Goal: Information Seeking & Learning: Learn about a topic

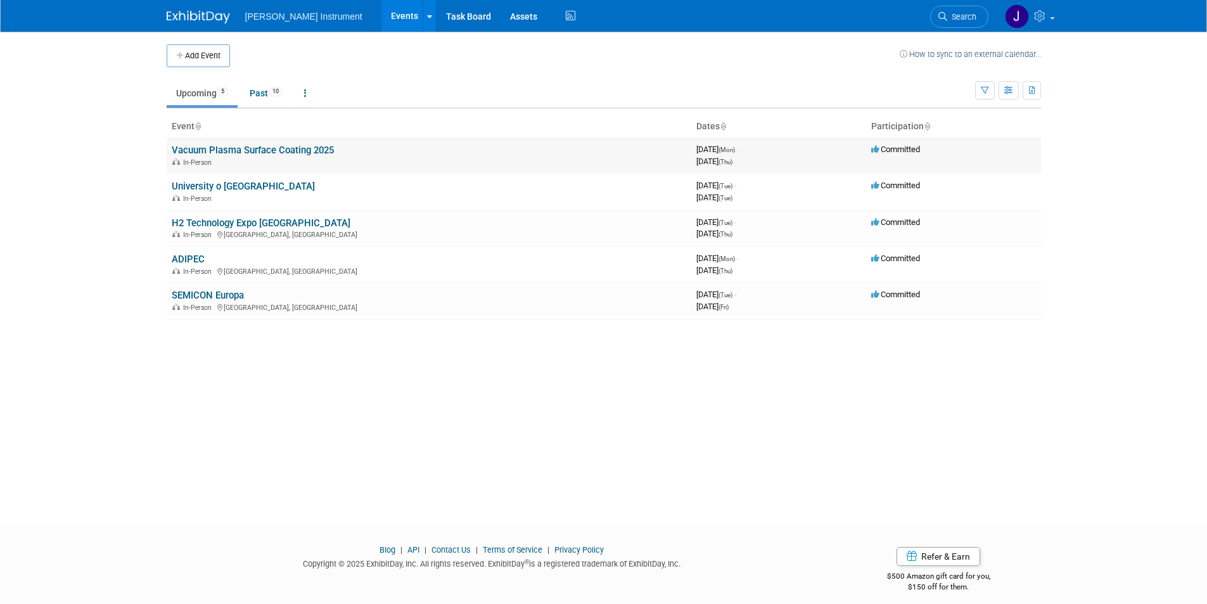
click at [247, 152] on link "Vacuum Plasma Surface Coating 2025" at bounding box center [253, 149] width 162 height 11
click at [265, 188] on link "University o [GEOGRAPHIC_DATA]" at bounding box center [243, 186] width 143 height 11
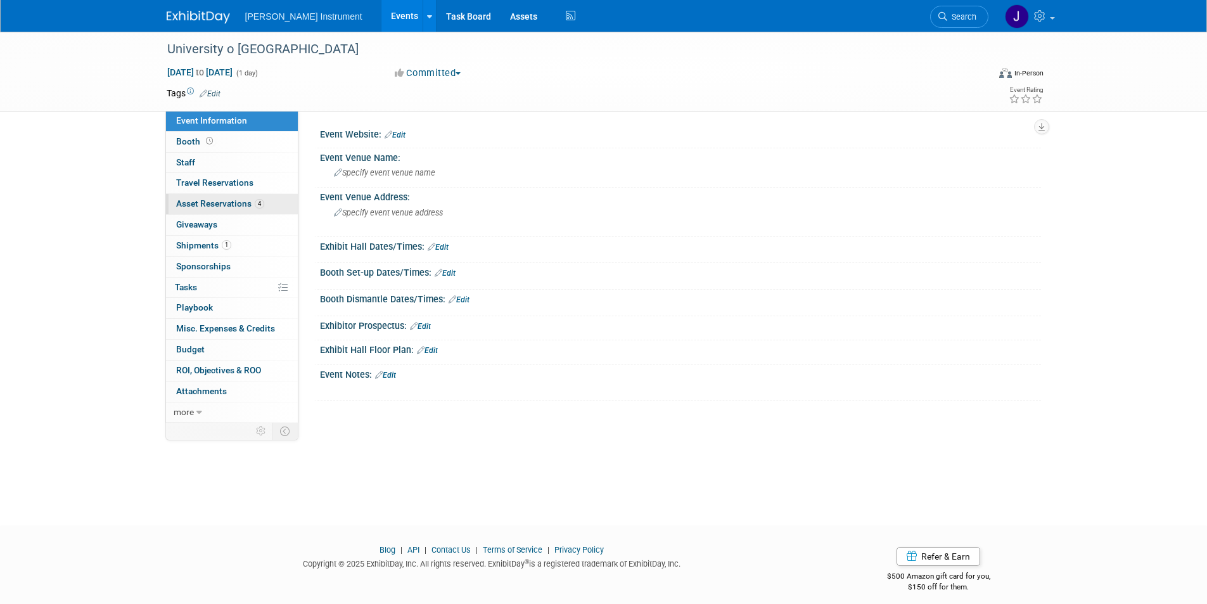
click at [213, 204] on span "Asset Reservations 4" at bounding box center [220, 203] width 88 height 10
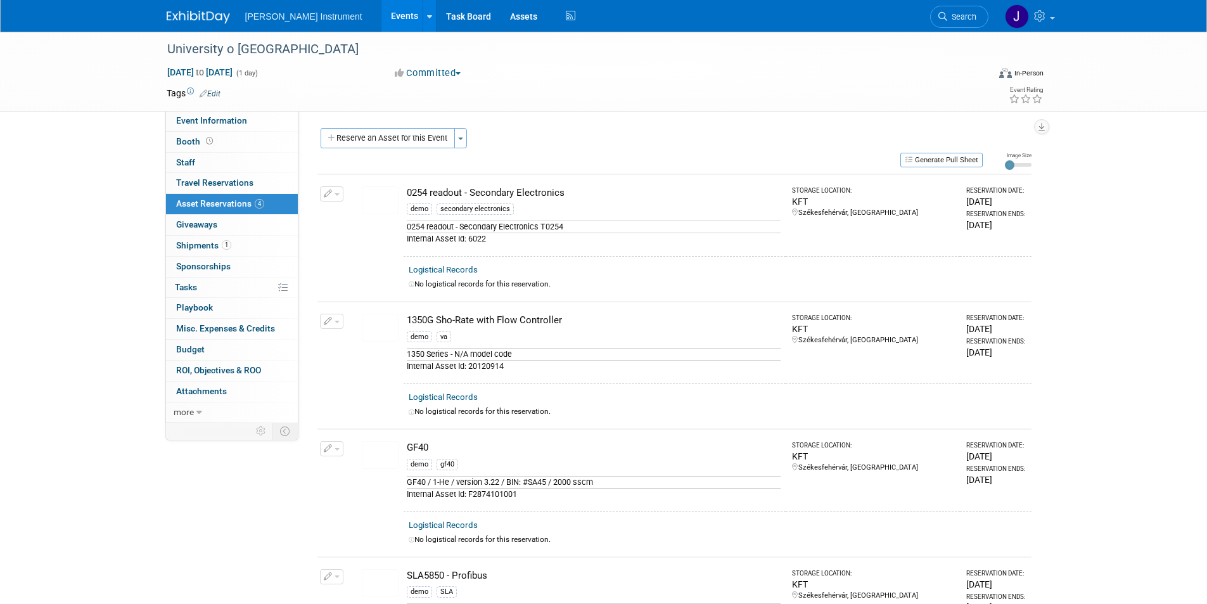
click at [381, 17] on link "Events" at bounding box center [404, 16] width 46 height 32
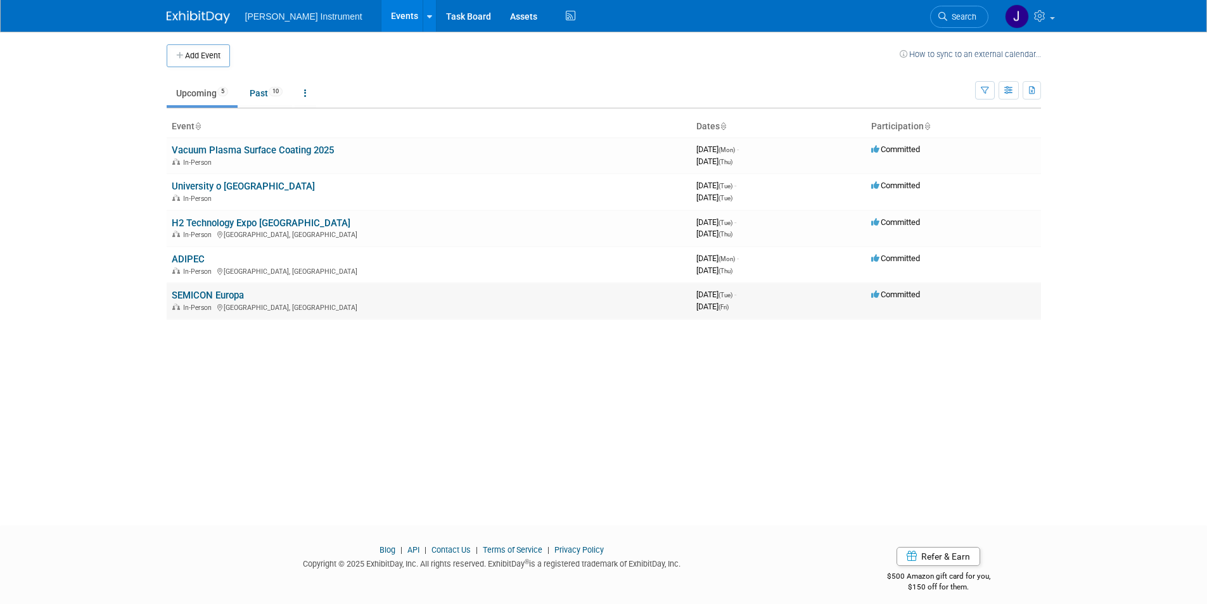
click at [186, 294] on link "SEMICON Europa" at bounding box center [208, 295] width 72 height 11
click at [182, 258] on link "ADIPEC" at bounding box center [188, 258] width 33 height 11
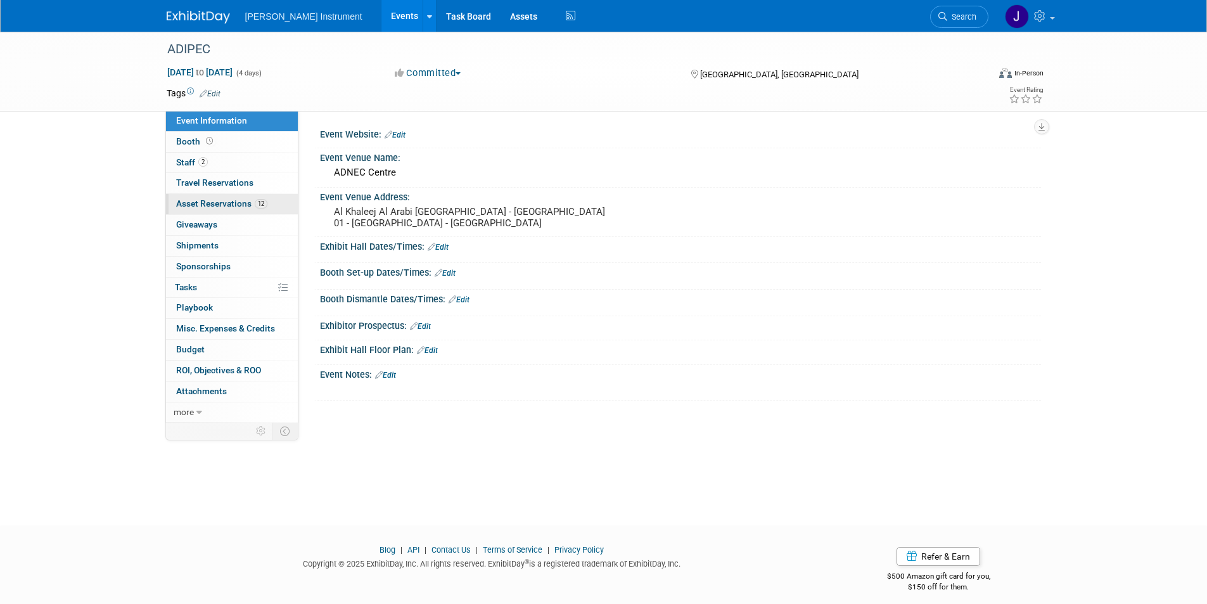
click at [220, 203] on span "Asset Reservations 12" at bounding box center [221, 203] width 91 height 10
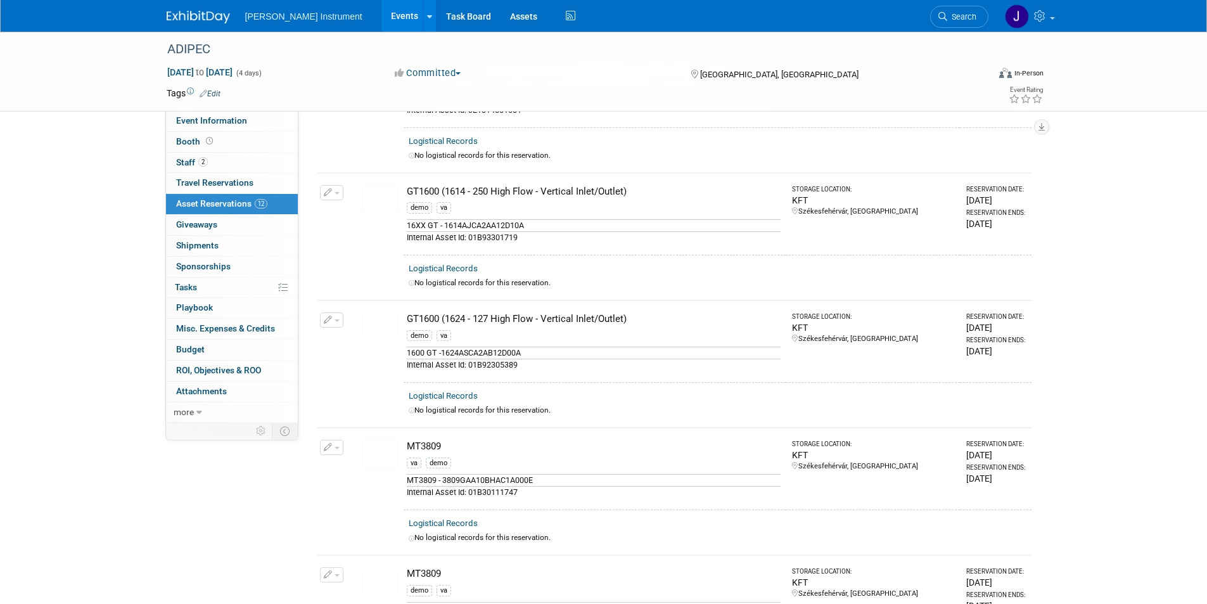
scroll to position [570, 0]
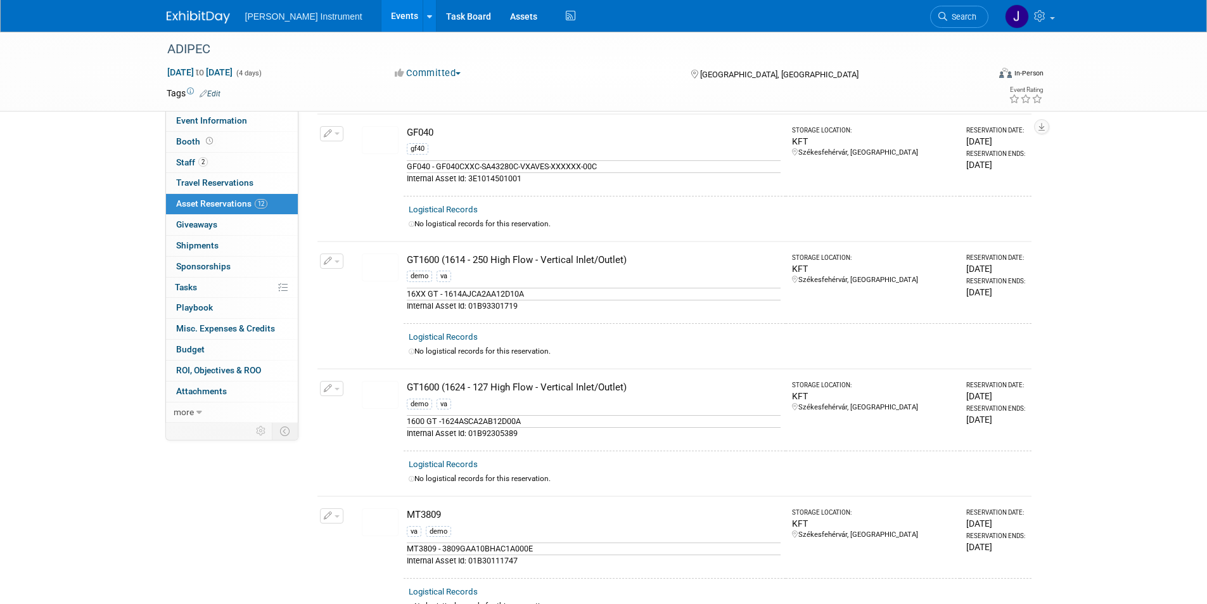
click at [381, 13] on link "Events" at bounding box center [404, 16] width 46 height 32
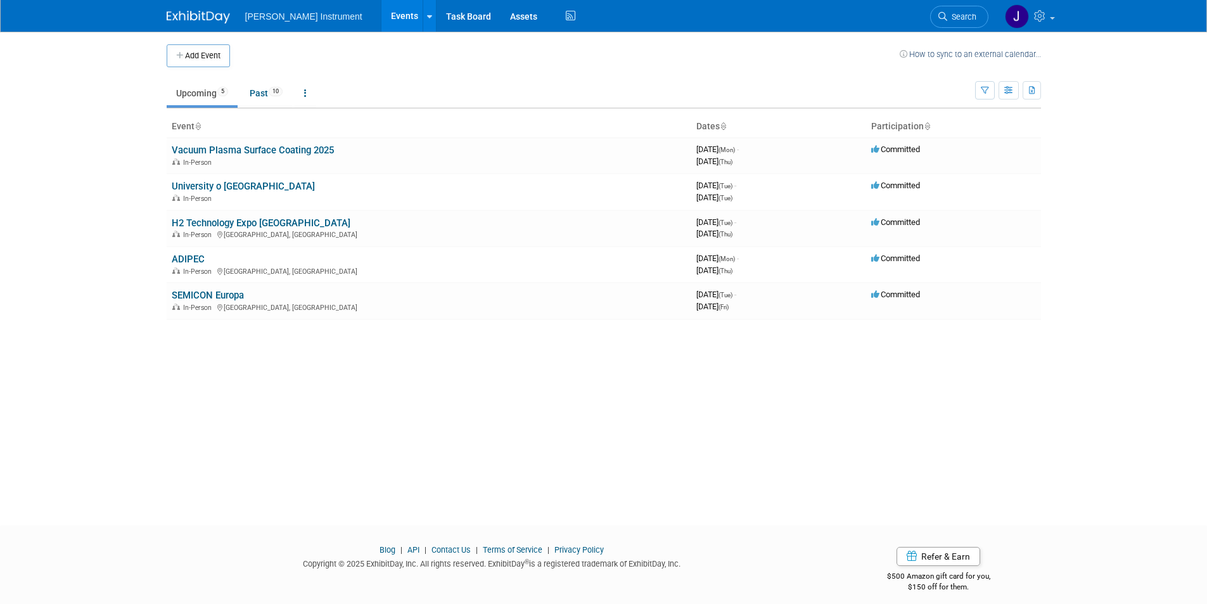
drag, startPoint x: 222, startPoint y: 188, endPoint x: 236, endPoint y: 188, distance: 13.9
click at [222, 187] on link "University o [GEOGRAPHIC_DATA]" at bounding box center [243, 186] width 143 height 11
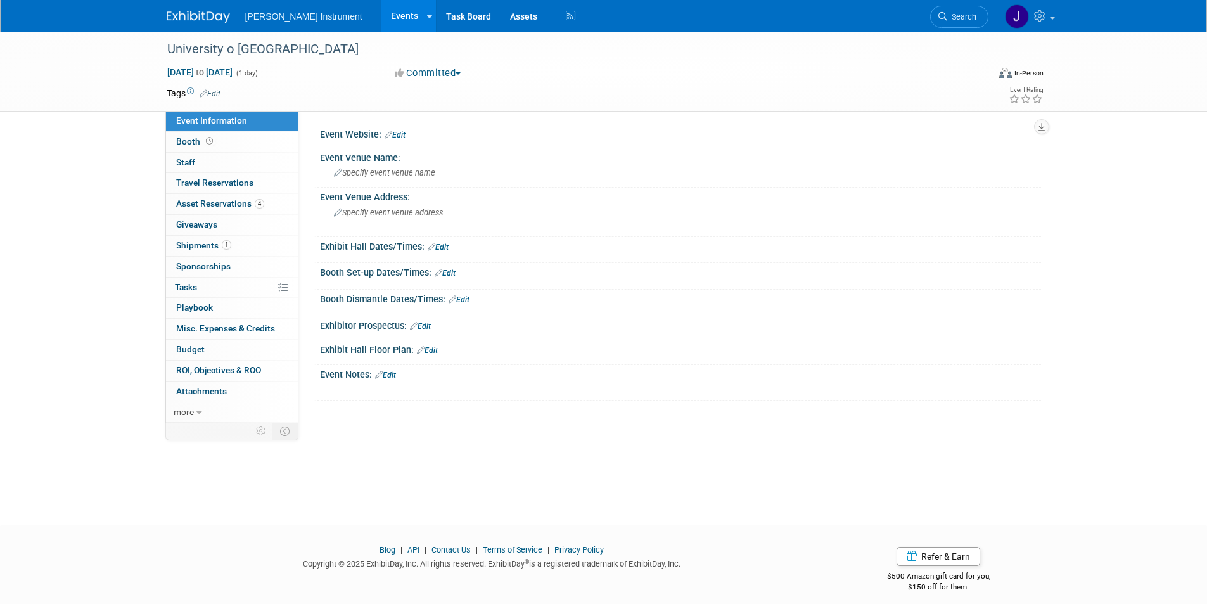
click at [381, 17] on link "Events" at bounding box center [404, 16] width 46 height 32
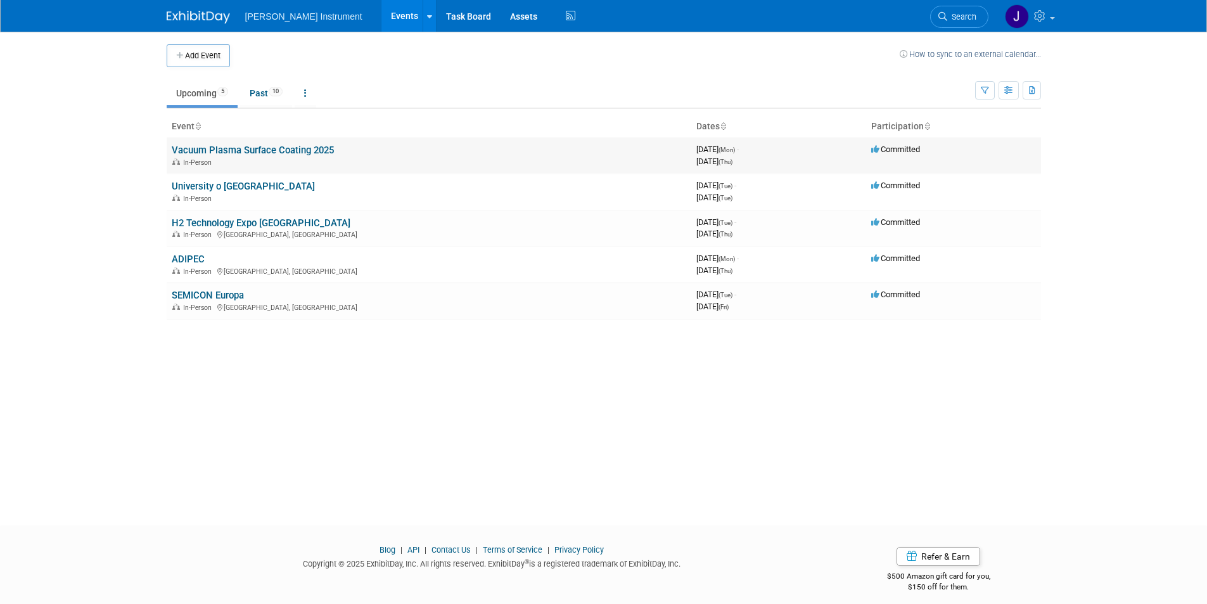
click at [210, 153] on link "Vacuum Plasma Surface Coating 2025" at bounding box center [253, 149] width 162 height 11
click at [247, 225] on link "H2 Technology Expo Europe" at bounding box center [261, 222] width 179 height 11
click at [182, 258] on link "ADIPEC" at bounding box center [188, 258] width 33 height 11
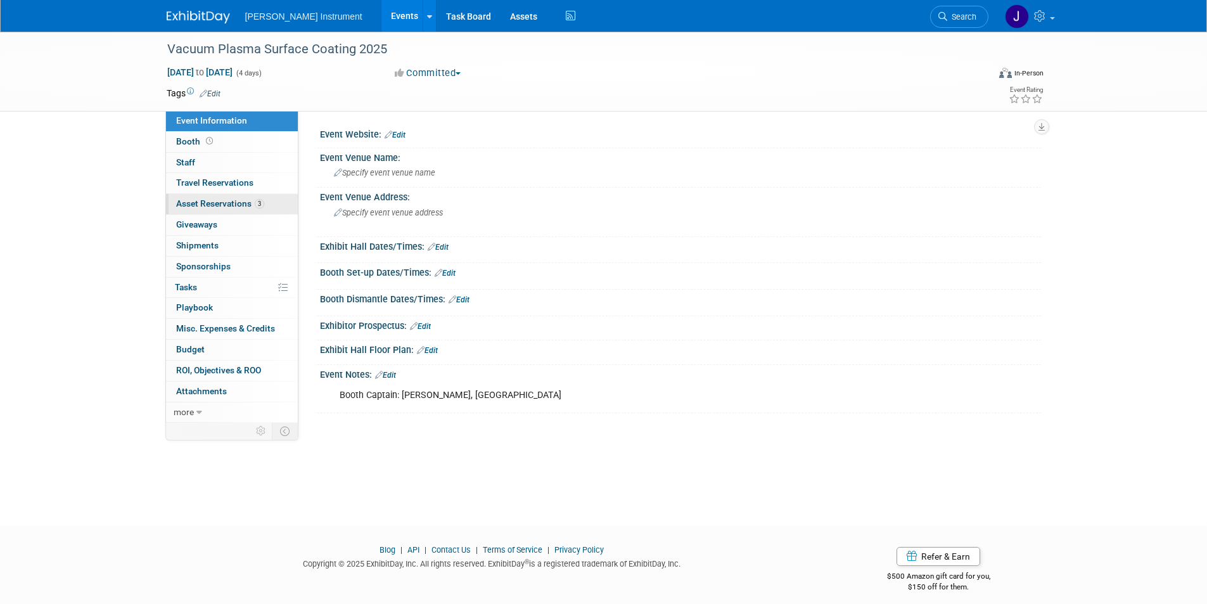
click at [220, 204] on span "Asset Reservations 3" at bounding box center [220, 203] width 88 height 10
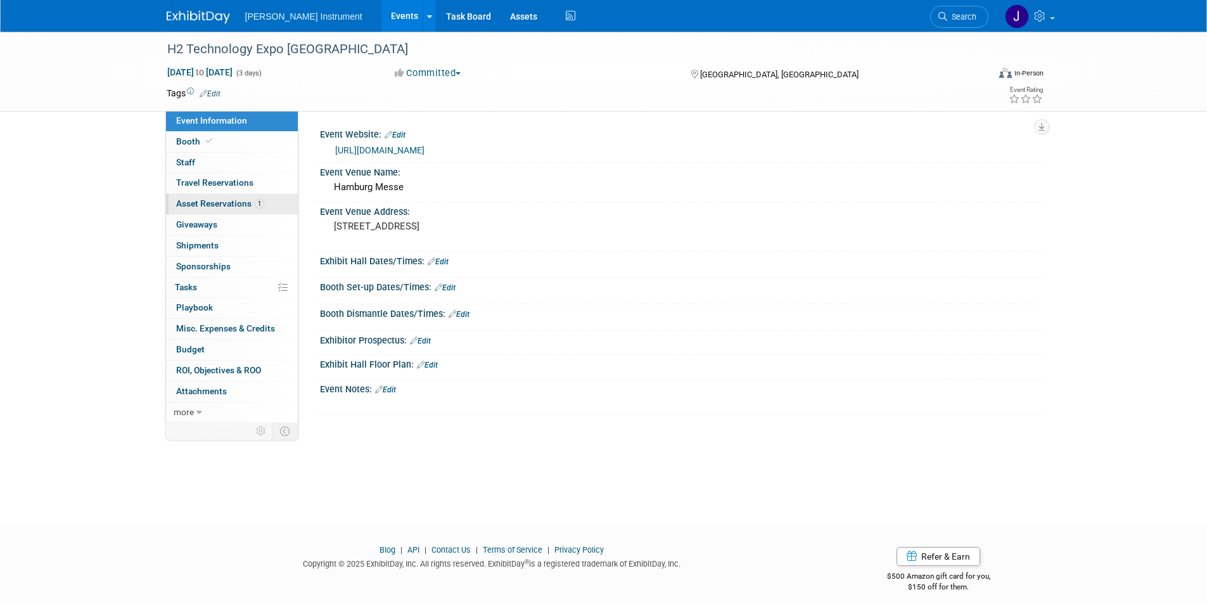
click at [227, 205] on span "Asset Reservations 1" at bounding box center [220, 203] width 88 height 10
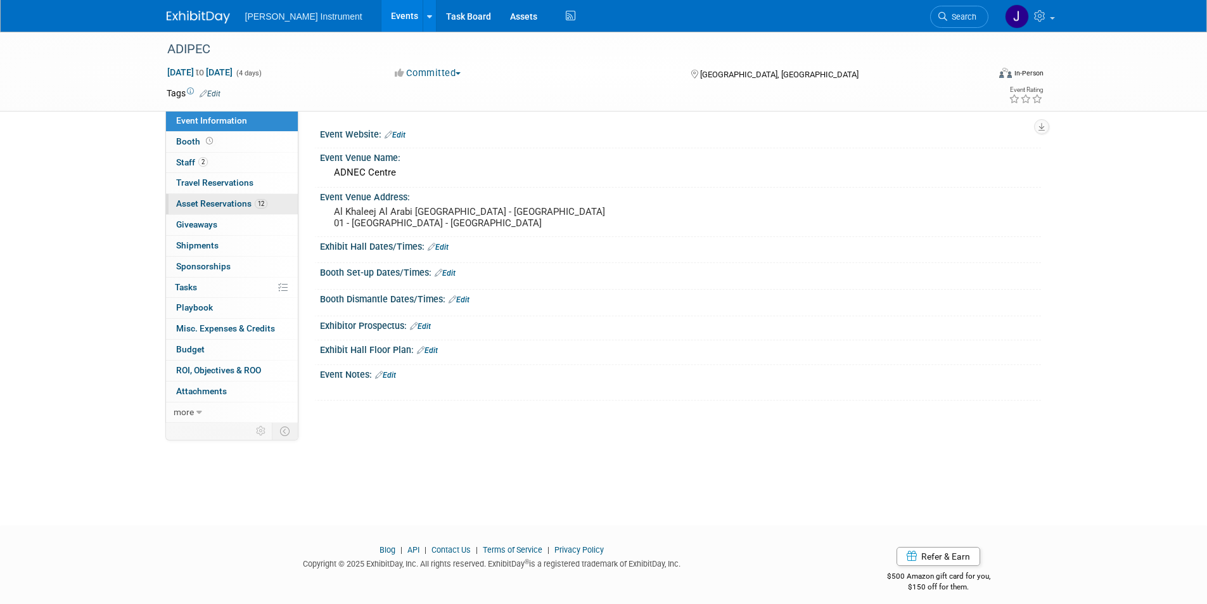
click at [218, 204] on span "Asset Reservations 12" at bounding box center [221, 203] width 91 height 10
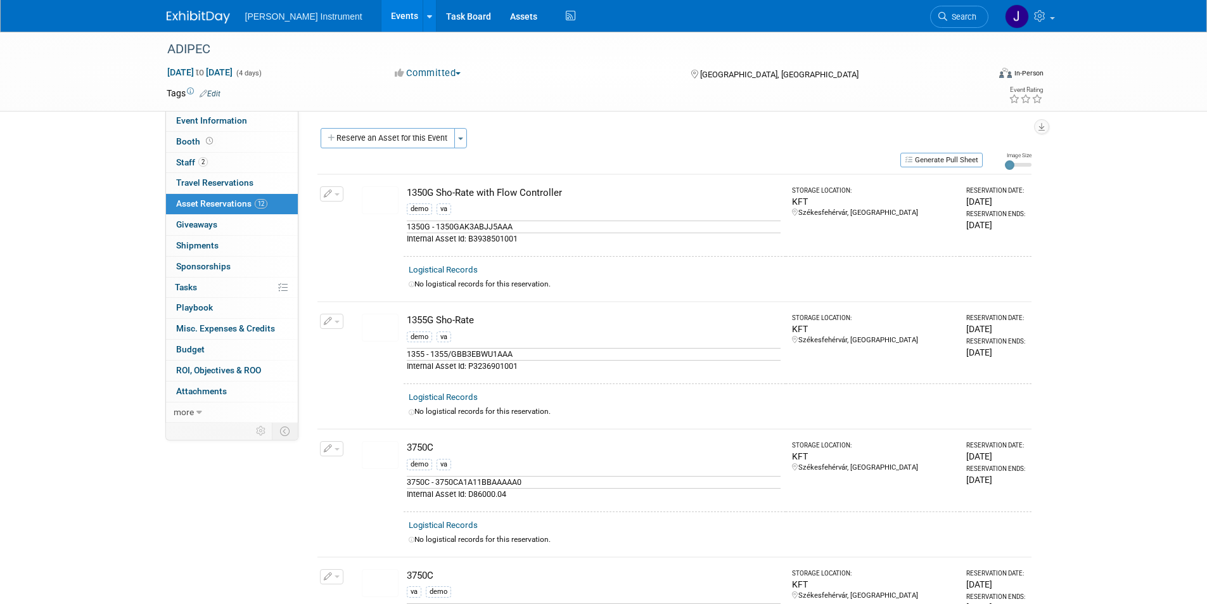
scroll to position [63, 0]
